Goal: Information Seeking & Learning: Learn about a topic

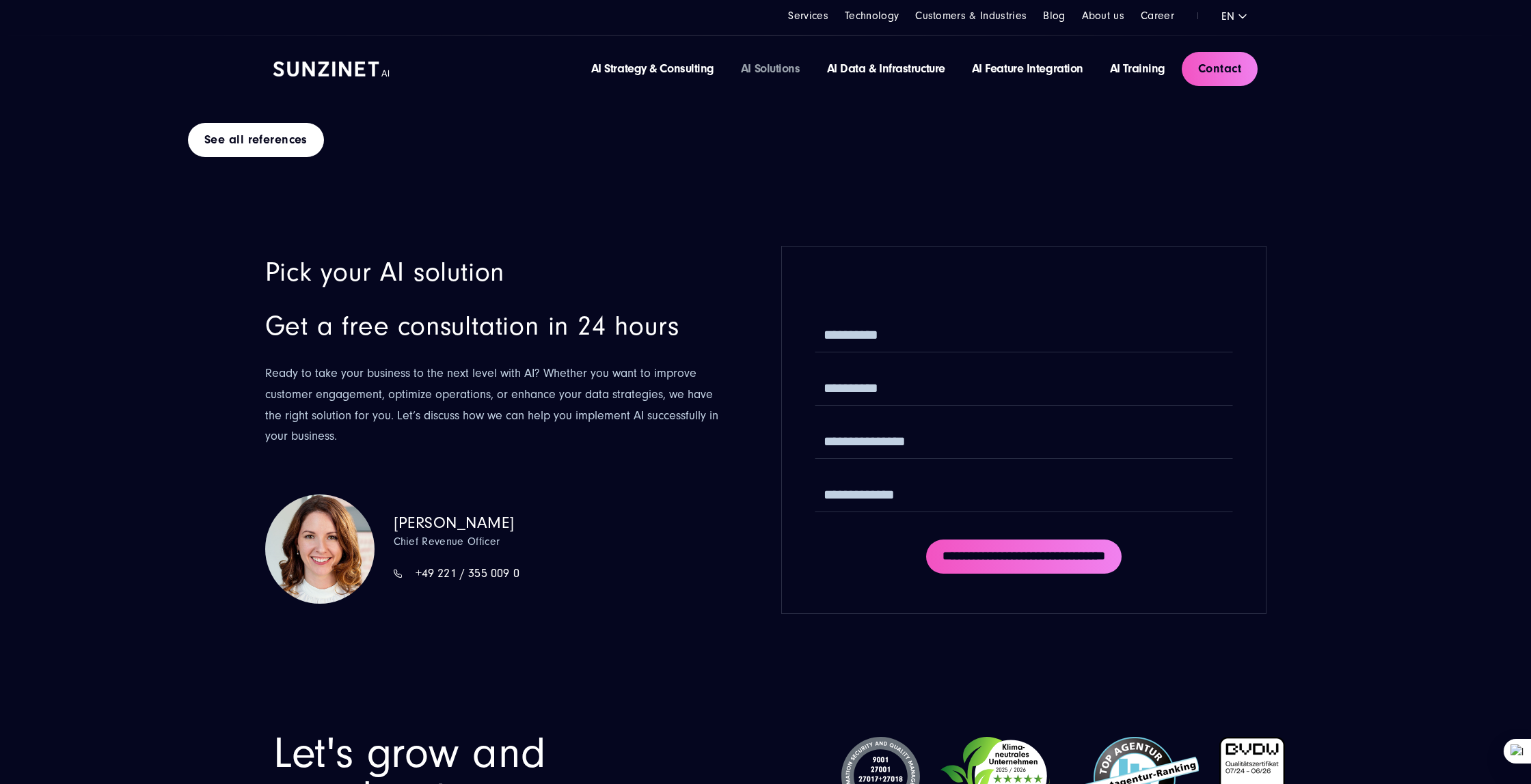
scroll to position [7879, 0]
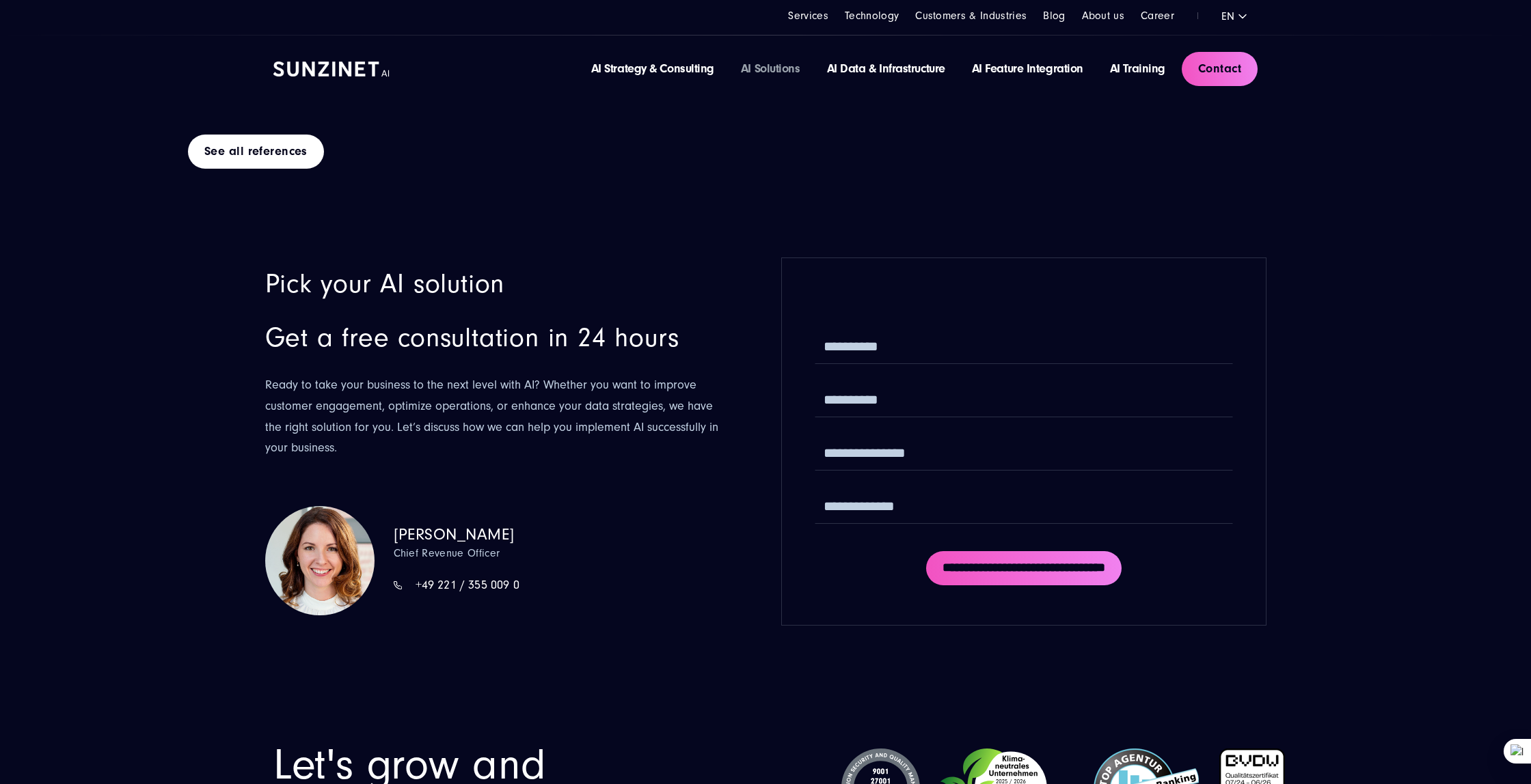
click at [459, 525] on div "Simona Mayer Chief Revenue Officer +49 221 / 355 009 0" at bounding box center [456, 560] width 126 height 71
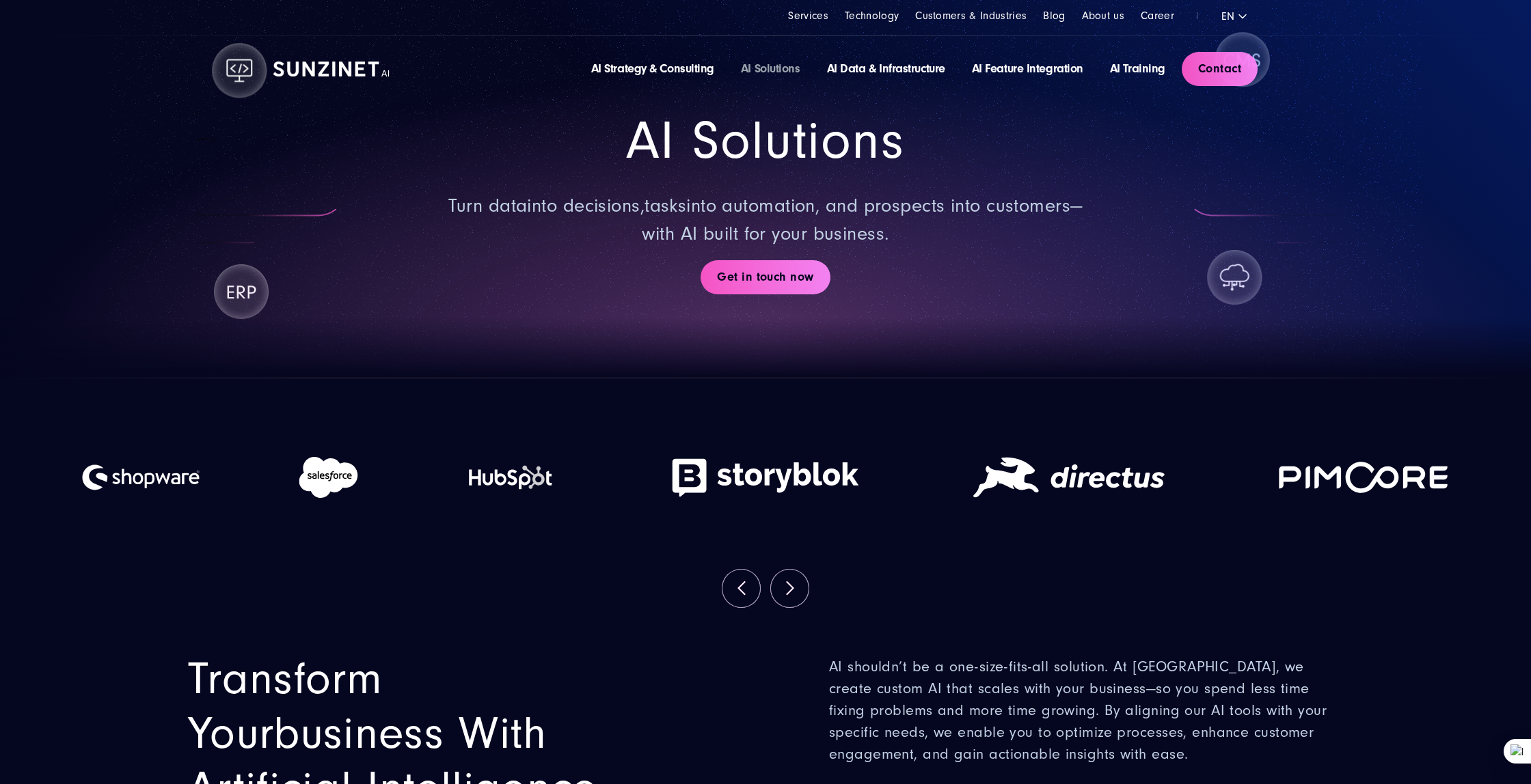
scroll to position [0, 0]
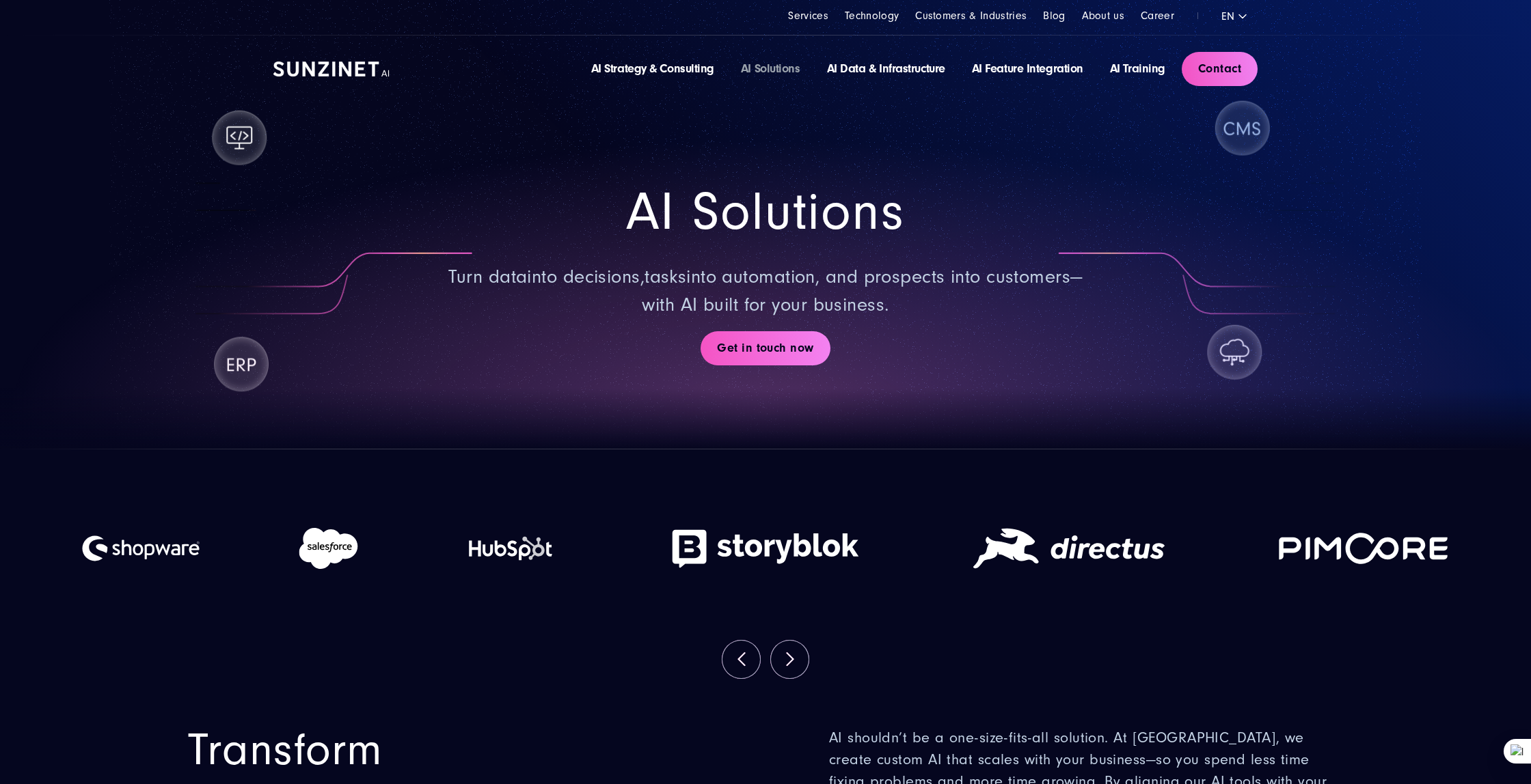
click at [658, 220] on span "AI Solutions" at bounding box center [765, 212] width 278 height 61
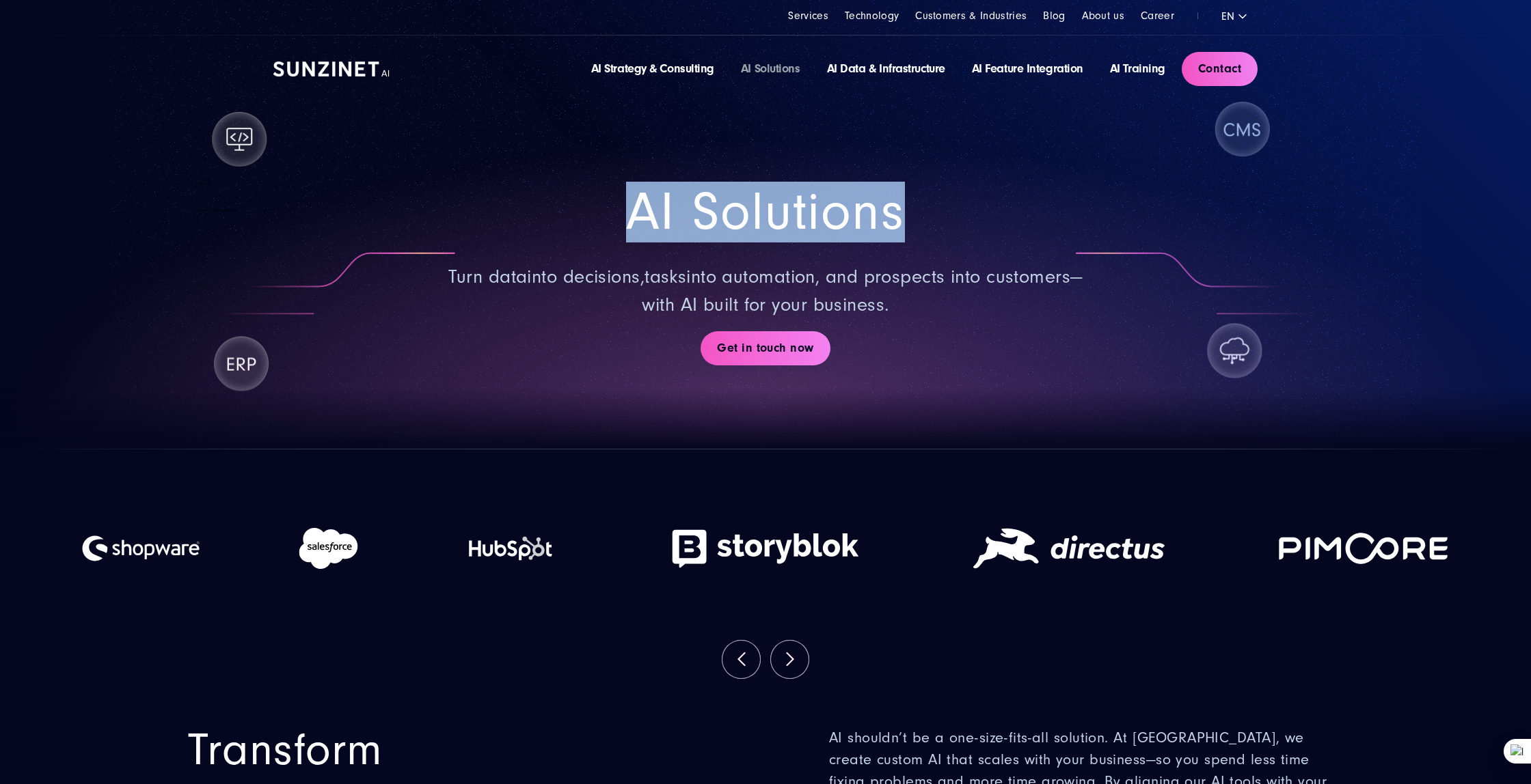
click at [658, 220] on span "AI Solutions" at bounding box center [765, 212] width 278 height 61
drag, startPoint x: 759, startPoint y: 214, endPoint x: 775, endPoint y: 148, distance: 67.9
click at [775, 148] on div "AI Solutions Turn data into decisions , tasks into automation, and prospects in…" at bounding box center [765, 275] width 984 height 347
click at [740, 129] on div "AI Solutions Turn data into decisions , tasks into automation, and prospects in…" at bounding box center [765, 275] width 984 height 347
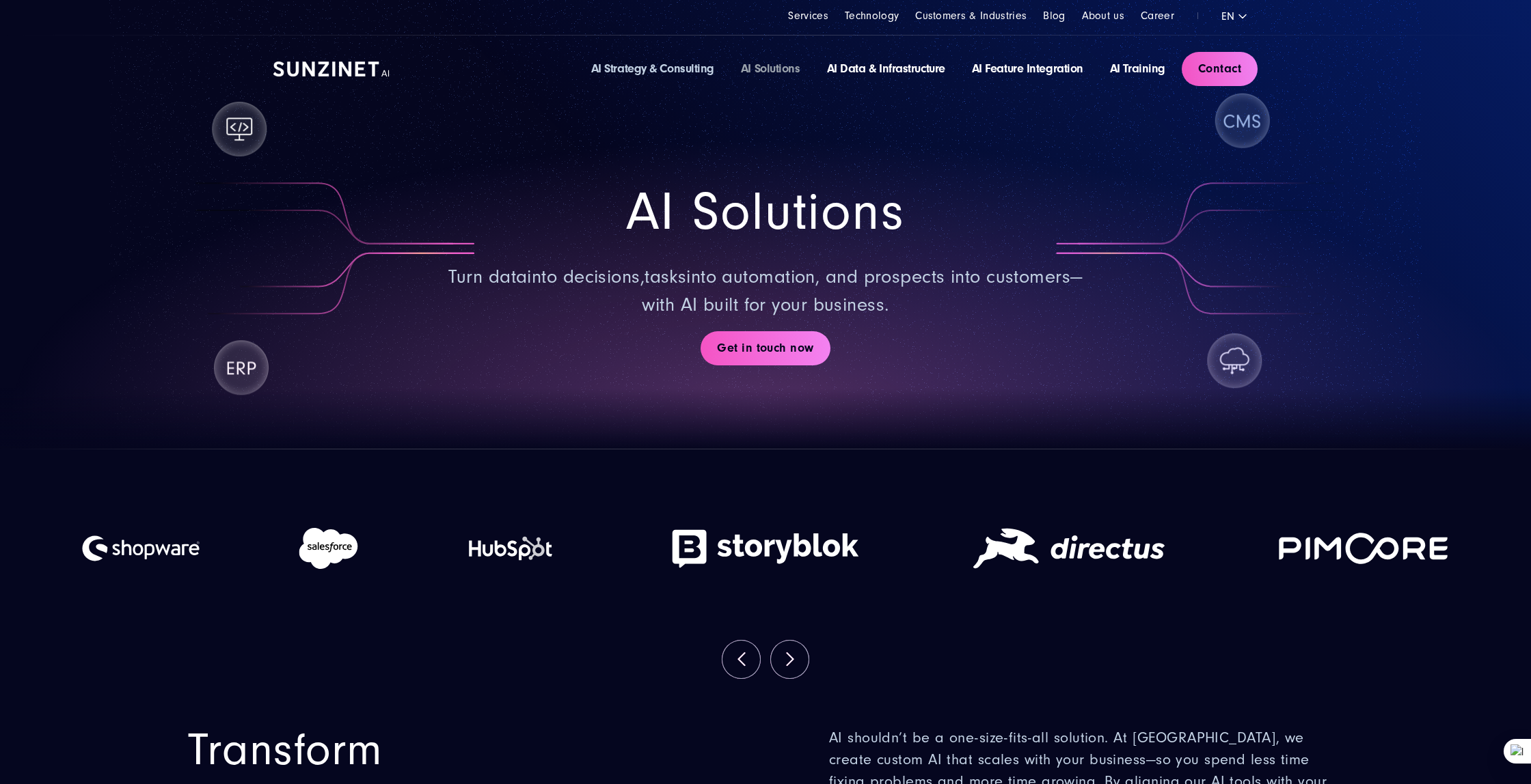
click at [652, 67] on link "AI Strategy & Consulting" at bounding box center [653, 68] width 123 height 14
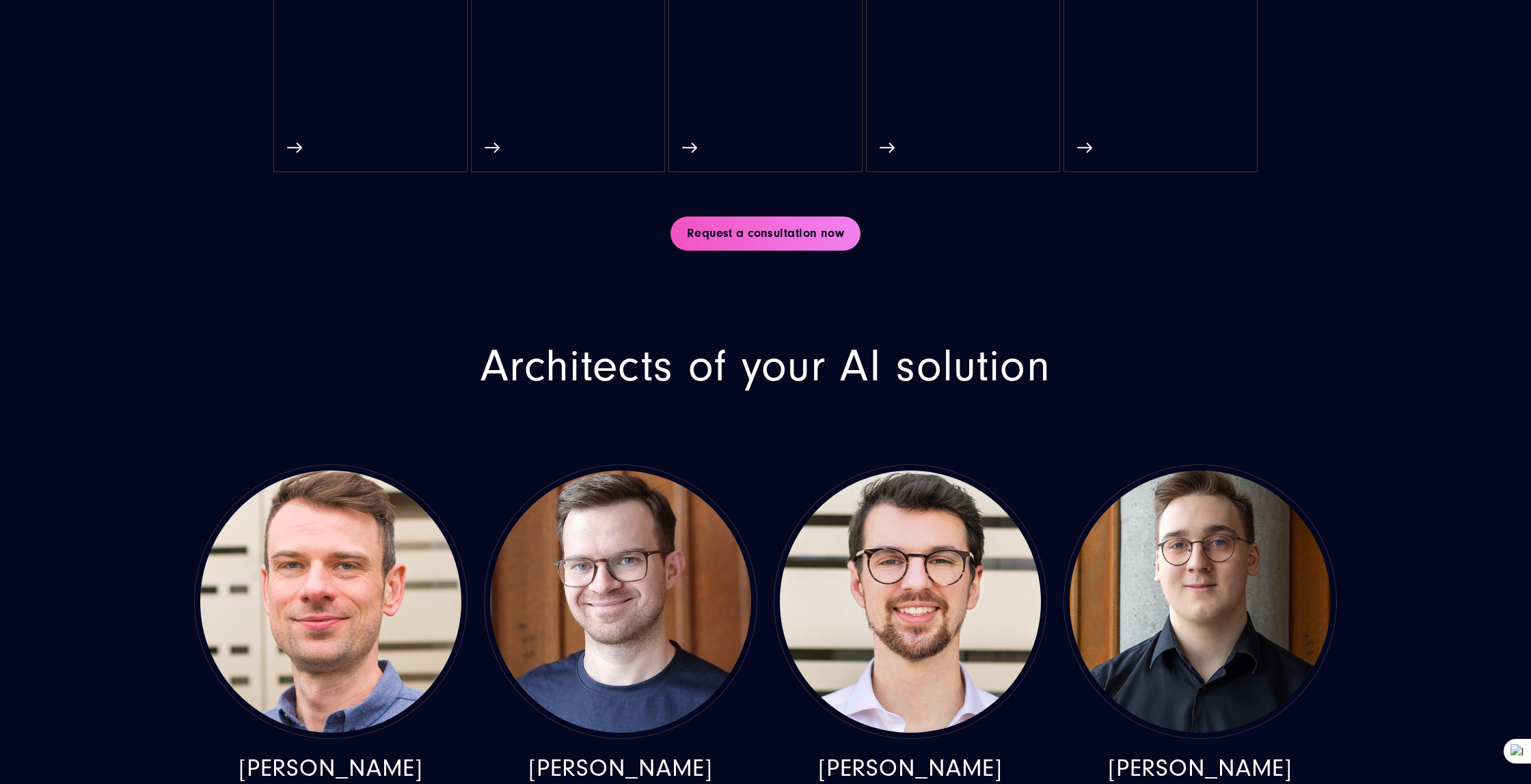
scroll to position [4306, 0]
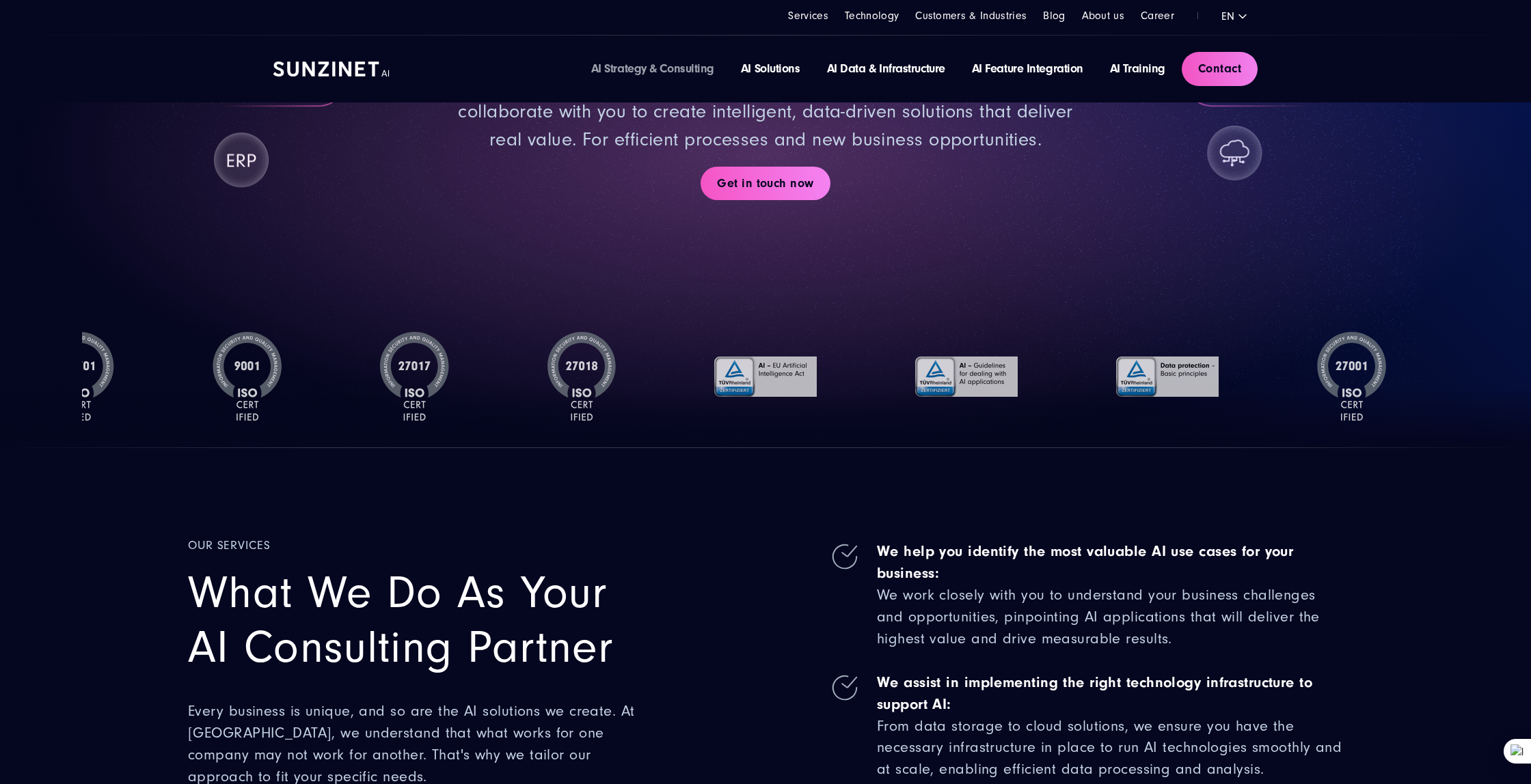
scroll to position [0, 0]
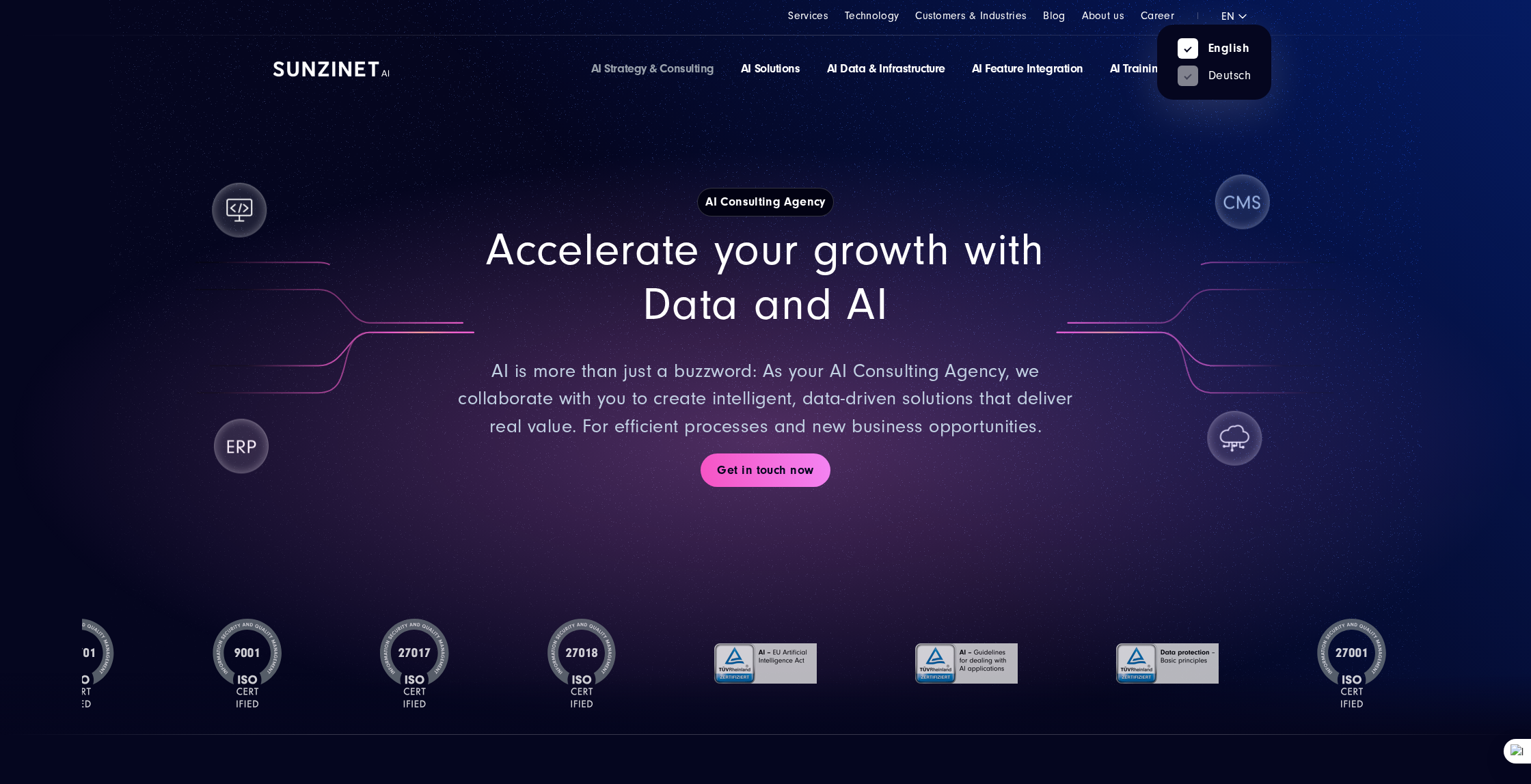
click at [1223, 12] on div "English Deutsch" at bounding box center [1246, 15] width 51 height 17
click at [1226, 76] on link "Deutsch" at bounding box center [1214, 76] width 73 height 12
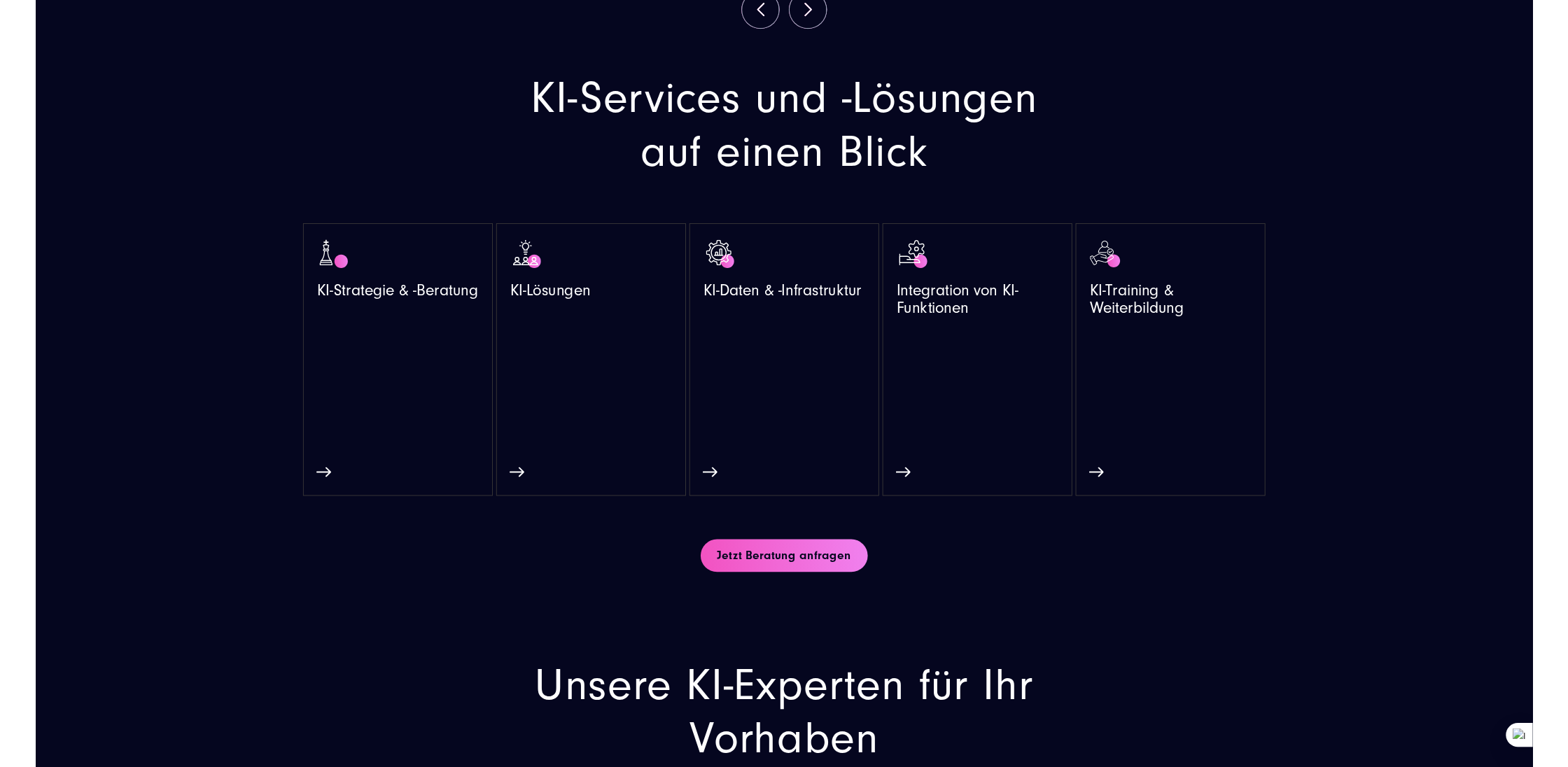
scroll to position [3750, 0]
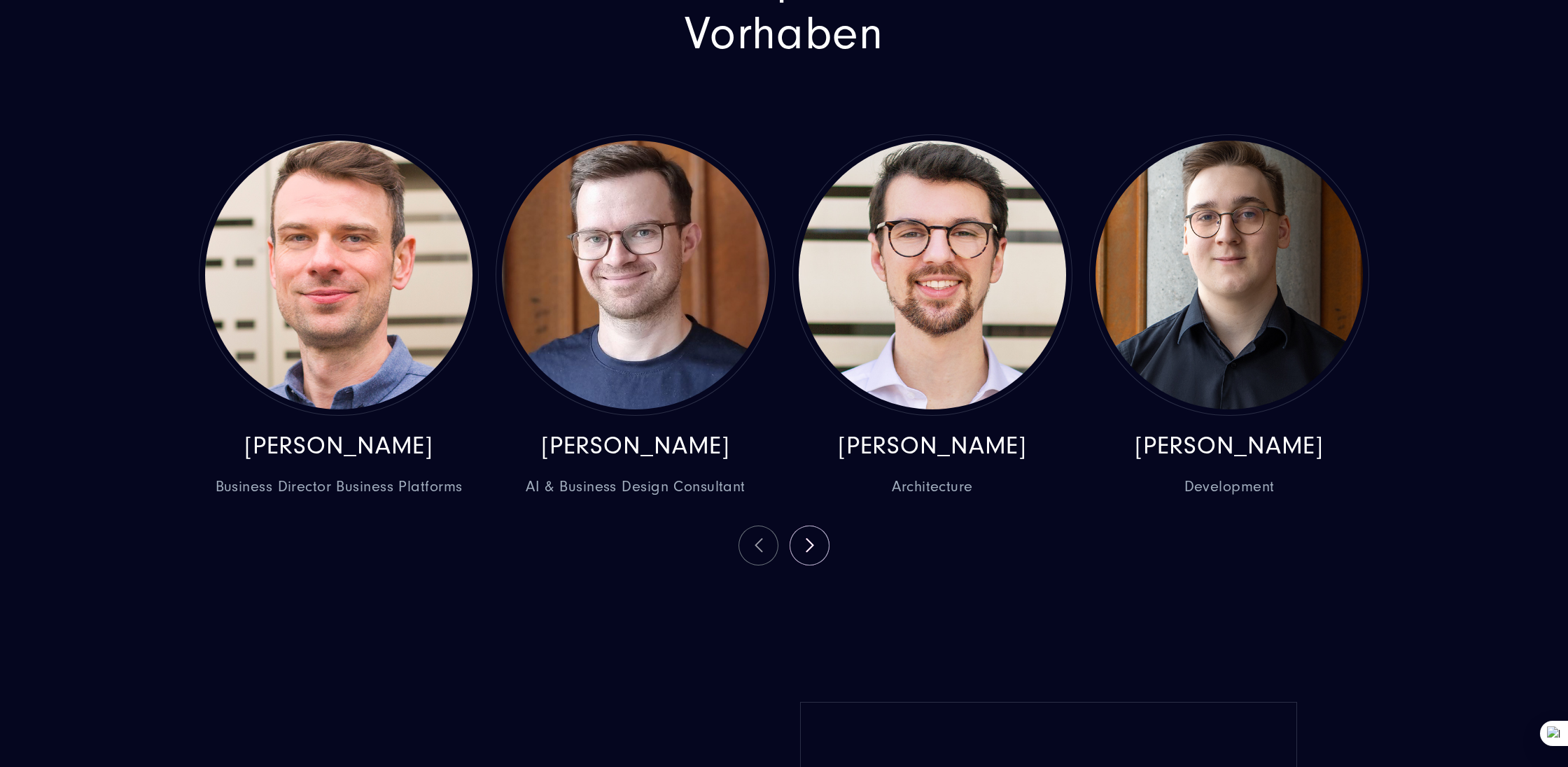
click at [1342, 54] on div "Unsere KI-Experten für Ihr Vorhaben [PERSON_NAME] Business Director Business Pl…" at bounding box center [784, 258] width 1226 height 615
